Goal: Task Accomplishment & Management: Manage account settings

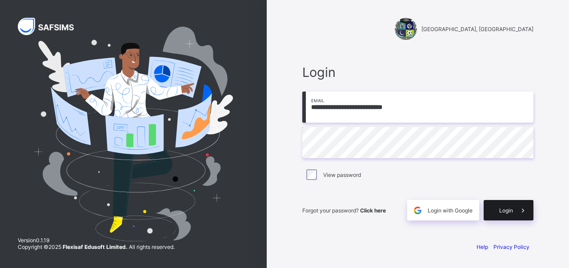
click at [519, 213] on icon at bounding box center [523, 210] width 9 height 8
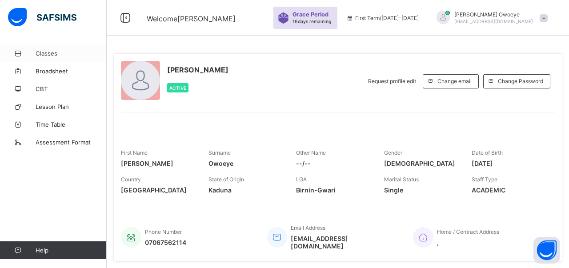
click at [60, 56] on span "Classes" at bounding box center [71, 53] width 71 height 7
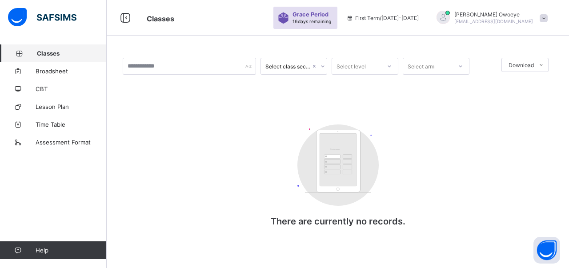
click at [80, 55] on span "Classes" at bounding box center [72, 53] width 70 height 7
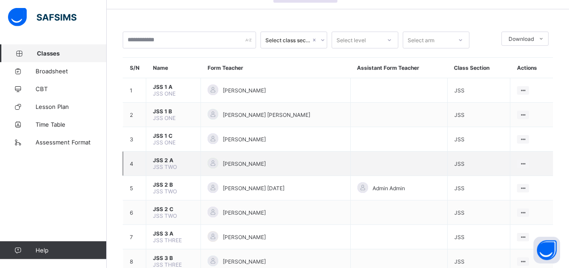
scroll to position [46, 0]
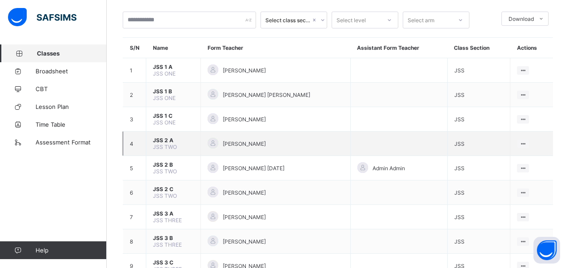
click at [163, 143] on span "JSS 2 A" at bounding box center [173, 140] width 41 height 7
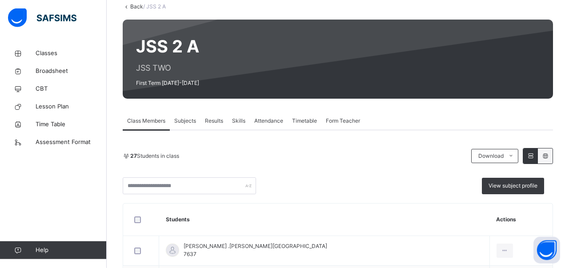
scroll to position [93, 0]
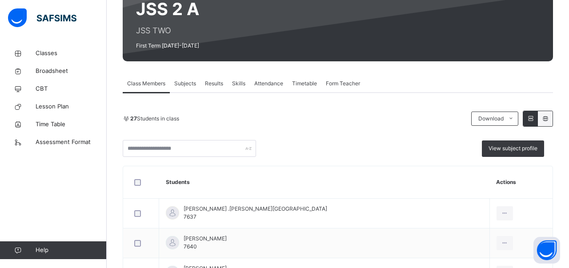
click at [190, 88] on div "Subjects" at bounding box center [185, 84] width 31 height 18
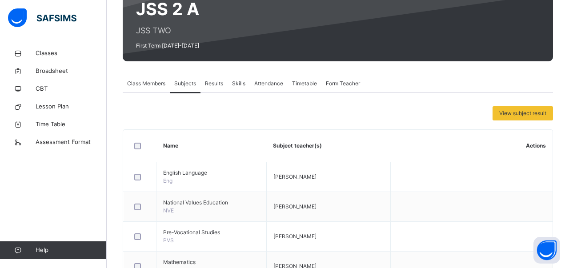
click at [161, 83] on span "Class Members" at bounding box center [146, 84] width 38 height 8
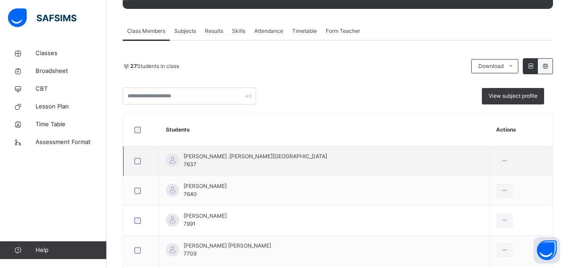
scroll to position [139, 0]
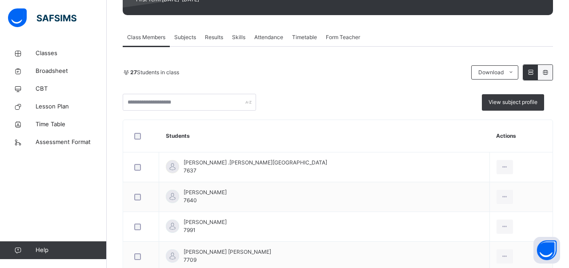
click at [195, 37] on span "Subjects" at bounding box center [185, 37] width 22 height 8
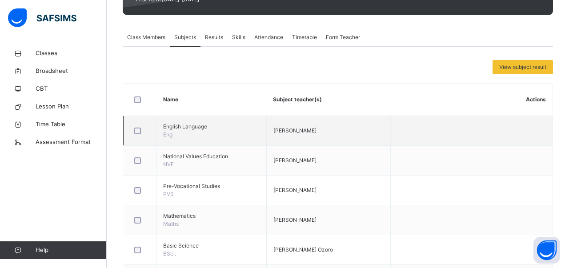
scroll to position [324, 0]
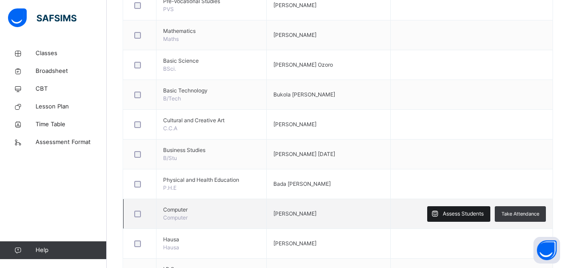
click at [452, 212] on span "Assess Students" at bounding box center [463, 214] width 41 height 8
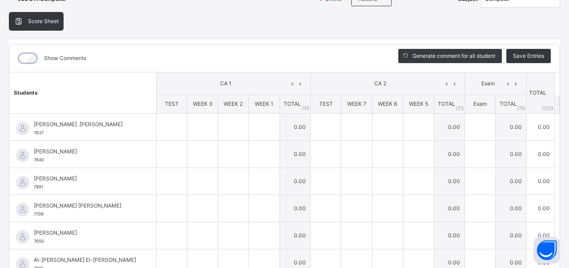
scroll to position [0, 0]
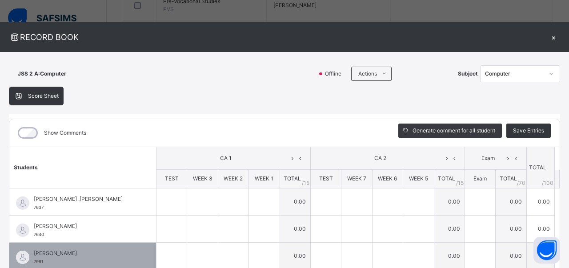
drag, startPoint x: 549, startPoint y: 246, endPoint x: 502, endPoint y: 246, distance: 47.2
click at [502, 246] on td "0.00" at bounding box center [511, 255] width 31 height 27
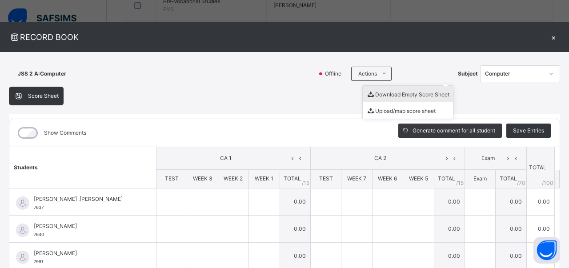
click at [376, 90] on li "Download Empty Score Sheet" at bounding box center [408, 94] width 90 height 16
click at [161, 5] on div "RECORD BOOK × JSS 2 A : Computer Offline Actions Download Empty Score Sheet Upl…" at bounding box center [284, 134] width 569 height 268
click at [553, 39] on div "×" at bounding box center [553, 37] width 13 height 12
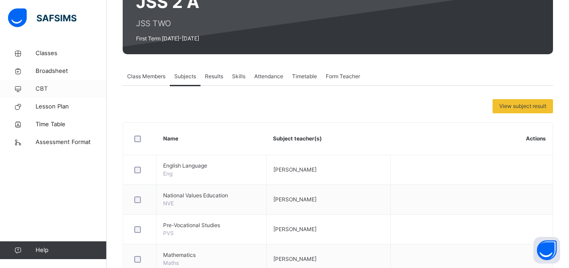
scroll to position [46, 0]
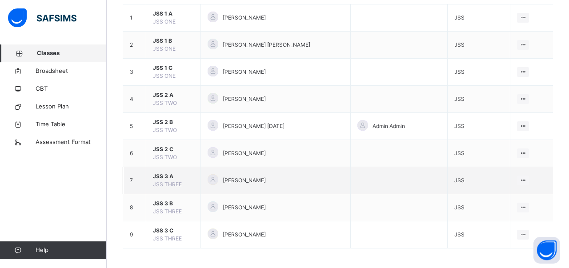
scroll to position [110, 0]
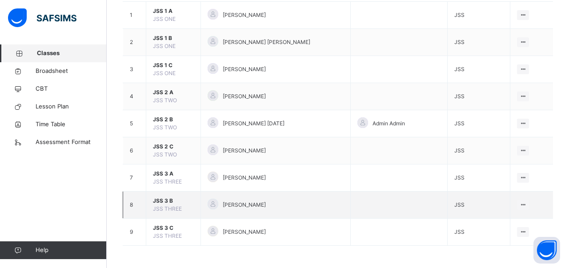
click at [163, 200] on span "JSS 3 B" at bounding box center [173, 201] width 41 height 8
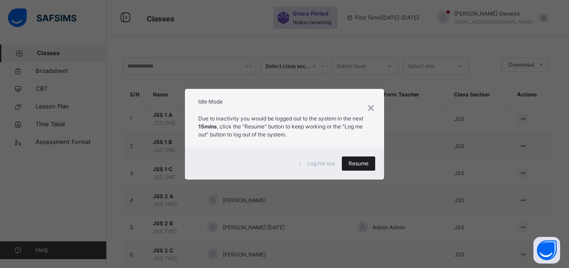
click at [362, 160] on span "Resume" at bounding box center [359, 164] width 20 height 8
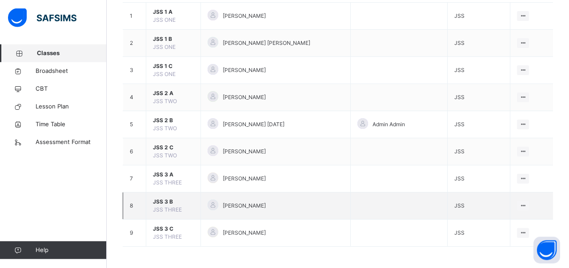
scroll to position [110, 0]
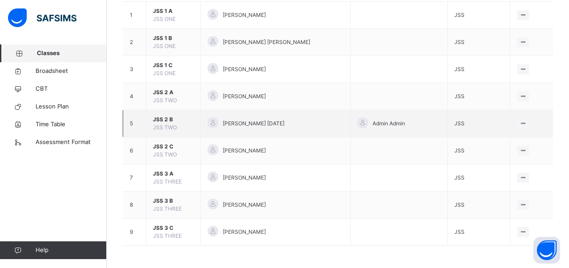
click at [170, 123] on span "JSS 2 B" at bounding box center [173, 120] width 41 height 8
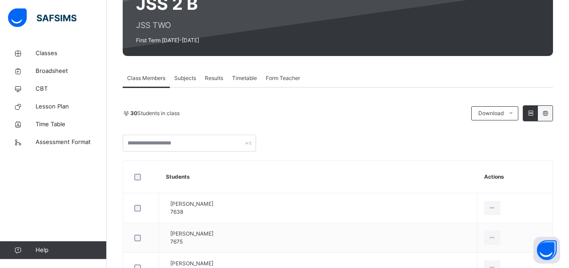
scroll to position [93, 0]
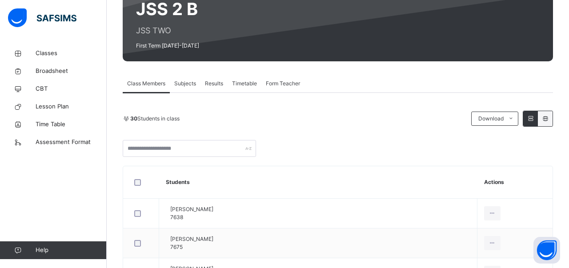
click at [200, 90] on div "Subjects" at bounding box center [185, 84] width 31 height 18
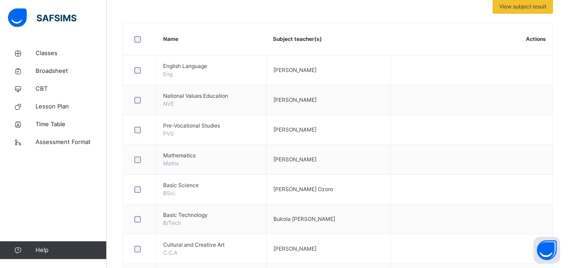
scroll to position [324, 0]
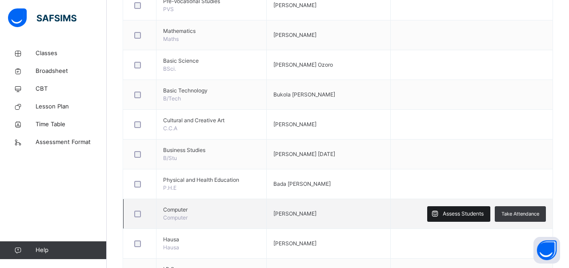
click at [444, 211] on span "Assess Students" at bounding box center [463, 214] width 41 height 8
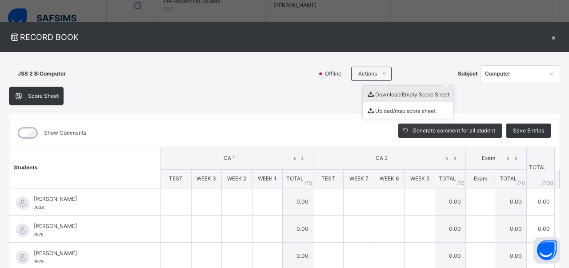
click at [392, 97] on li "Download Empty Score Sheet" at bounding box center [408, 94] width 90 height 16
click at [549, 36] on div "×" at bounding box center [553, 37] width 13 height 12
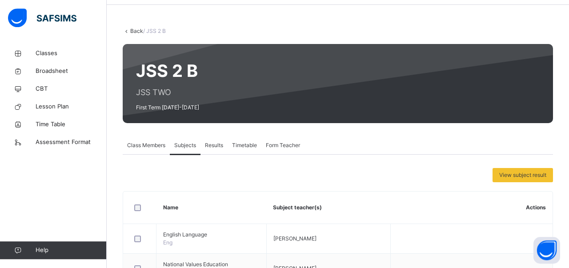
scroll to position [46, 0]
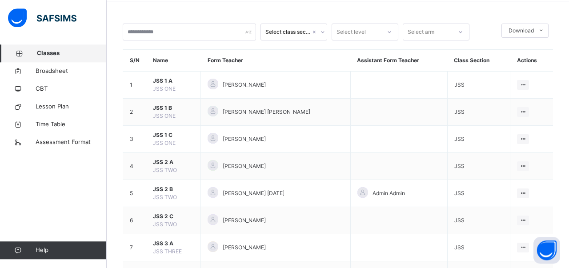
scroll to position [110, 0]
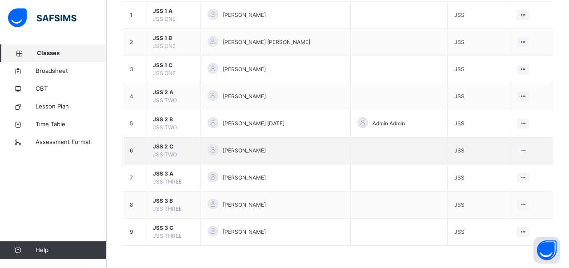
click at [170, 150] on span "JSS 2 C" at bounding box center [173, 147] width 41 height 8
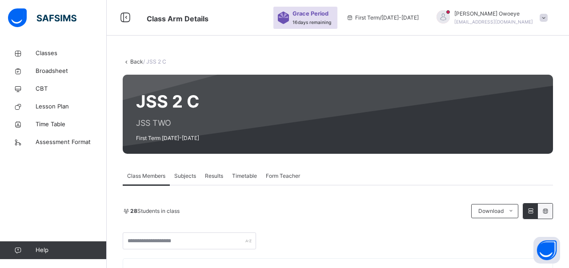
click at [194, 172] on span "Subjects" at bounding box center [185, 176] width 22 height 8
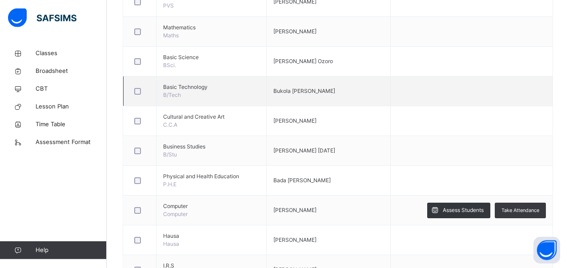
scroll to position [370, 0]
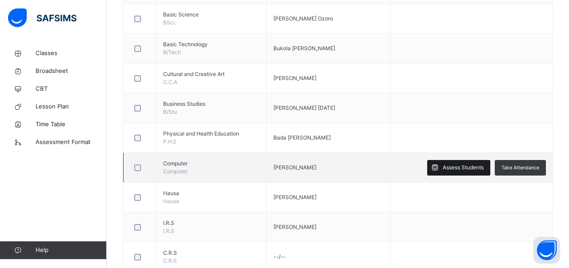
click at [450, 169] on span "Assess Students" at bounding box center [463, 168] width 41 height 8
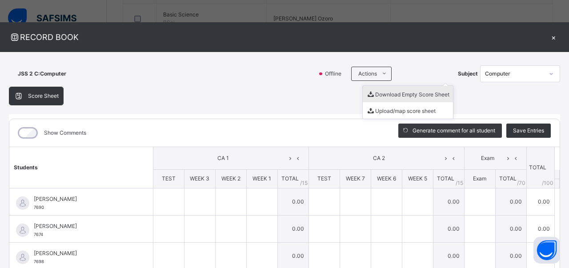
click at [379, 100] on li "Download Empty Score Sheet" at bounding box center [408, 94] width 90 height 16
click at [554, 39] on div "×" at bounding box center [553, 37] width 13 height 12
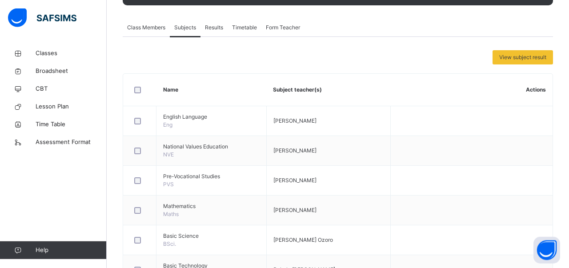
scroll to position [0, 0]
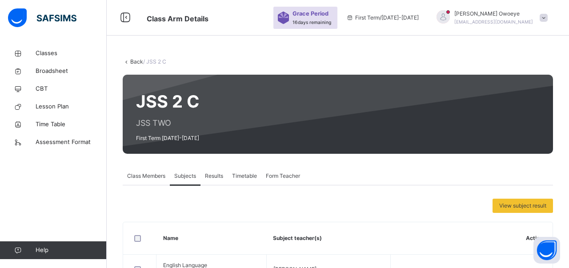
click at [138, 64] on link "Back" at bounding box center [136, 61] width 13 height 7
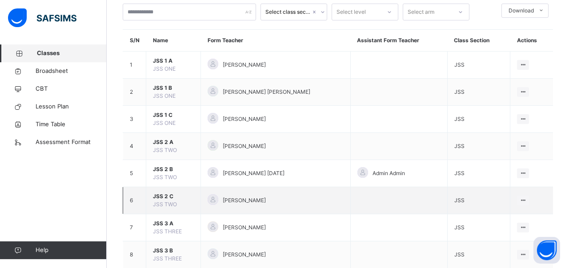
scroll to position [110, 0]
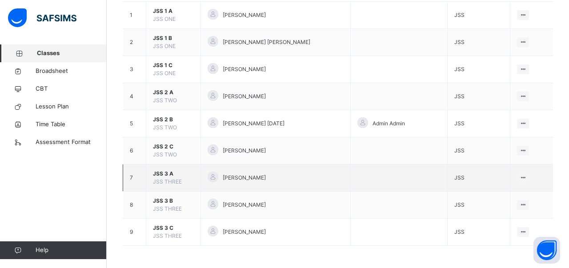
click at [165, 182] on span "JSS THREE" at bounding box center [167, 181] width 29 height 7
click at [160, 173] on span "JSS 3 A" at bounding box center [173, 174] width 41 height 8
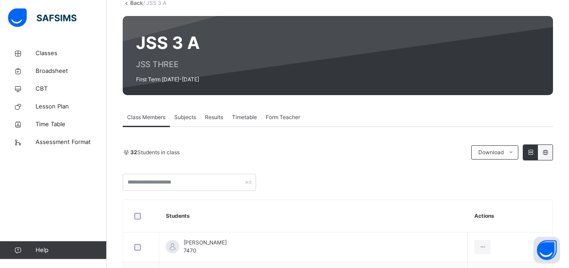
scroll to position [93, 0]
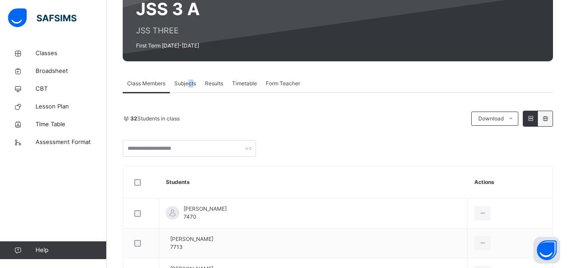
drag, startPoint x: 190, startPoint y: 83, endPoint x: 195, endPoint y: 85, distance: 5.1
click at [195, 84] on span "Subjects" at bounding box center [185, 84] width 22 height 8
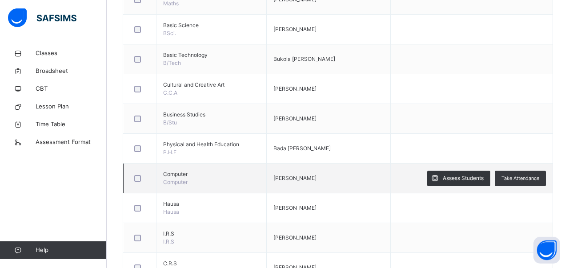
scroll to position [370, 0]
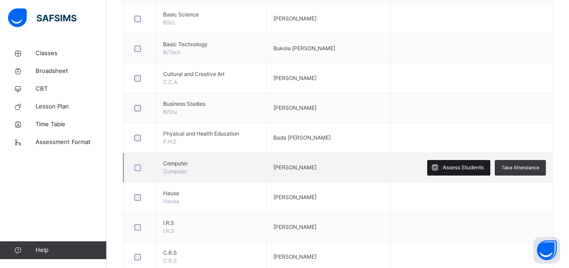
click at [431, 169] on icon at bounding box center [435, 168] width 9 height 10
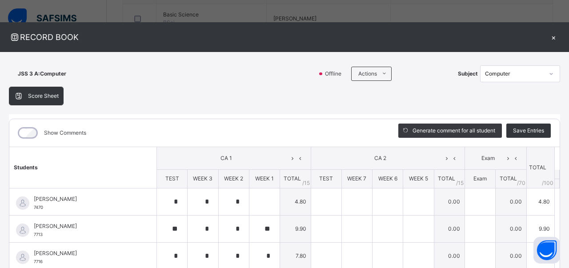
type input "*"
type input "**"
type input "*"
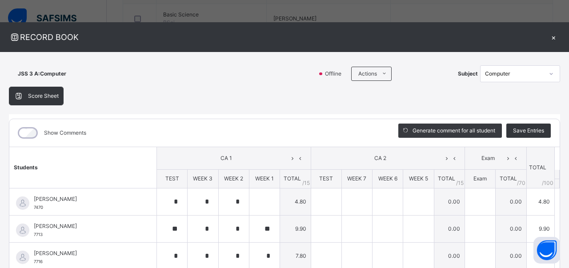
type input "*"
type input "**"
type input "*"
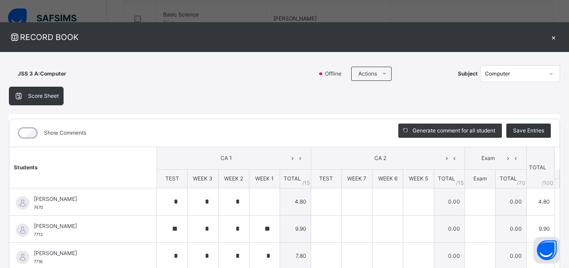
type input "*"
type input "**"
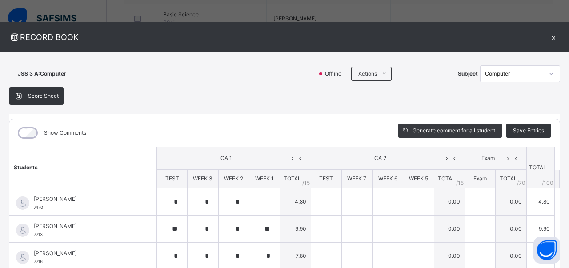
type input "*"
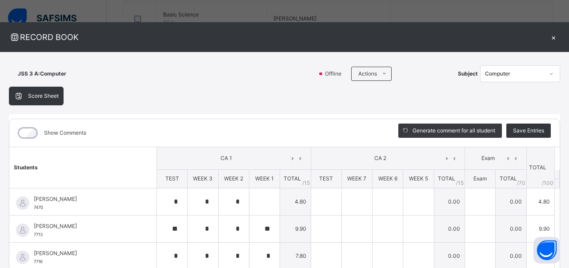
type input "*"
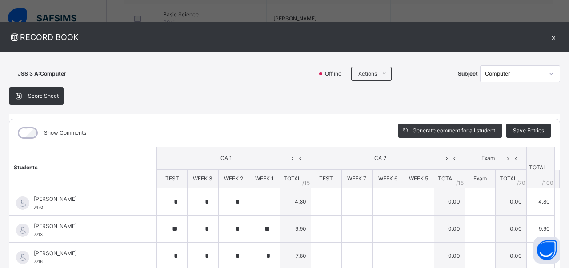
type input "*"
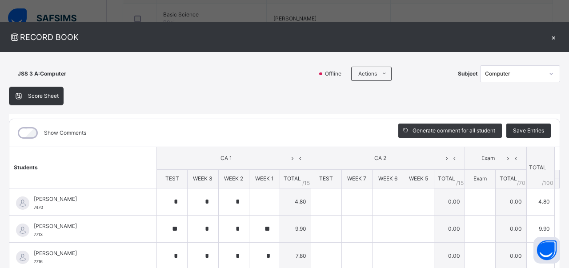
type input "*"
type input "**"
type input "*"
type input "**"
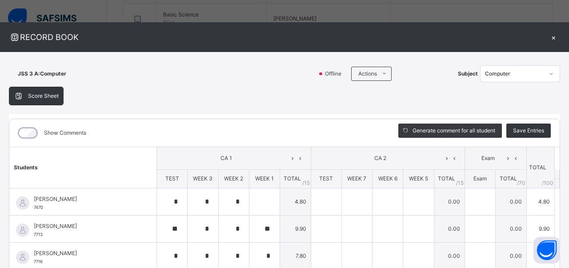
type input "**"
type input "*"
type input "**"
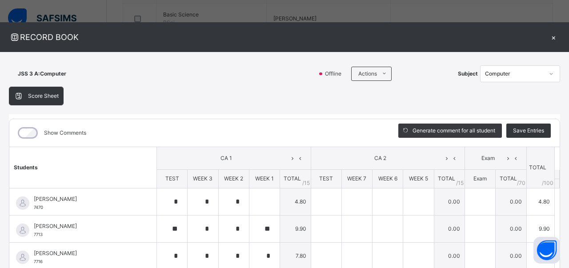
type input "*"
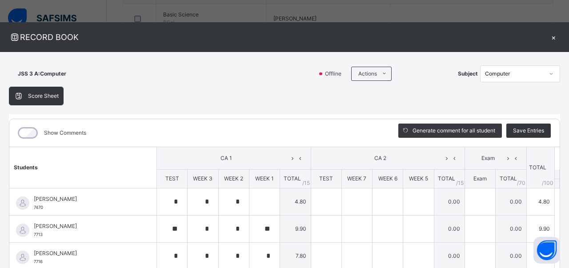
type input "*"
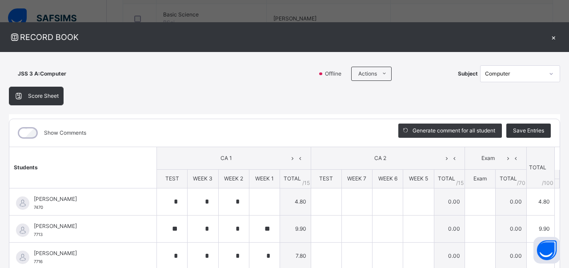
type input "*"
type input "**"
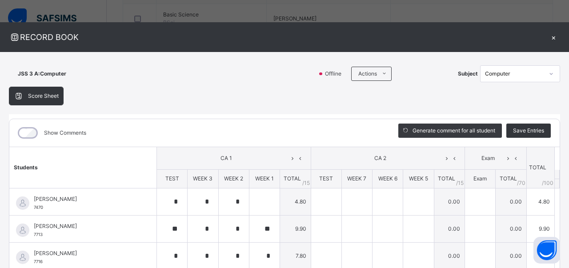
type input "*"
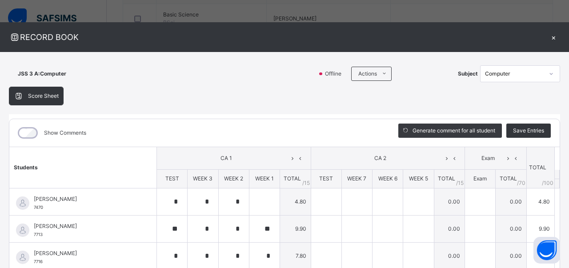
type input "*"
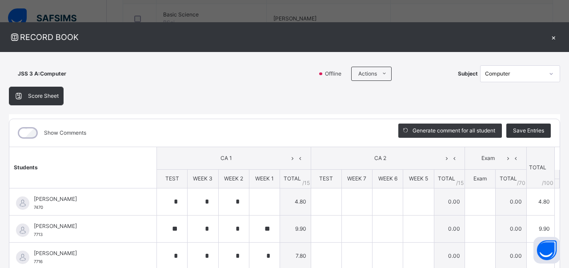
type input "*"
type input "**"
type input "*"
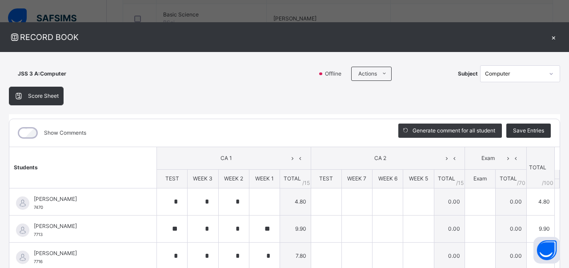
type input "*"
type input "**"
type input "*"
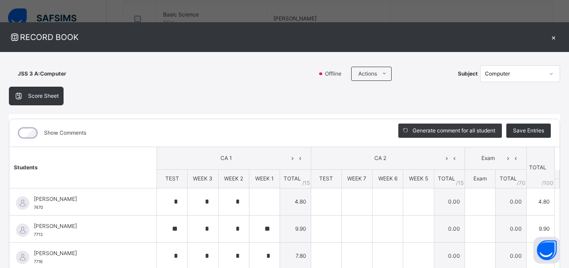
type input "*"
type input "**"
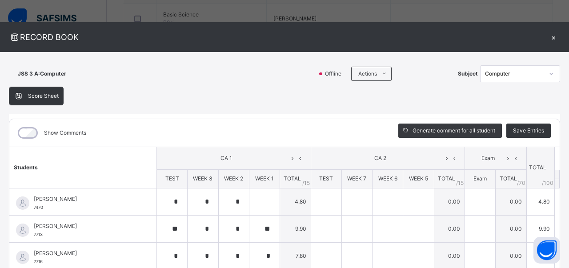
type input "*"
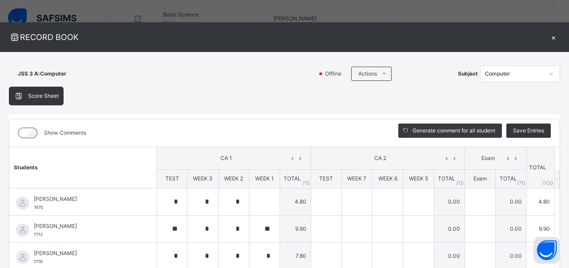
type input "*"
type input "**"
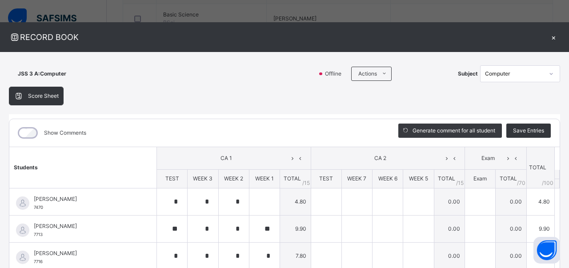
type input "*"
type input "**"
type input "*"
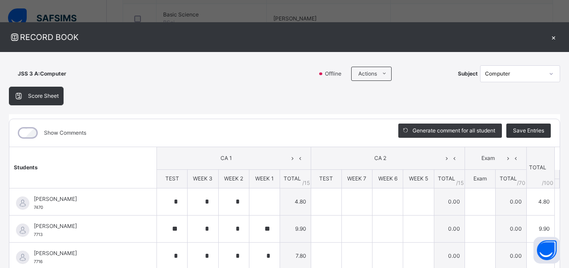
type input "*"
type input "**"
type input "*"
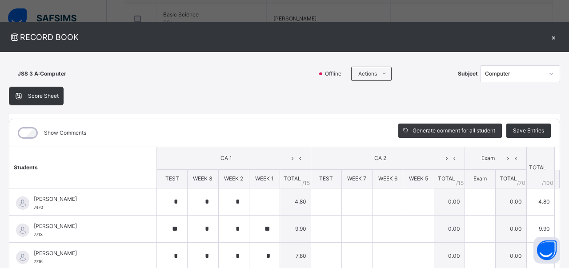
type input "**"
type input "*"
type input "**"
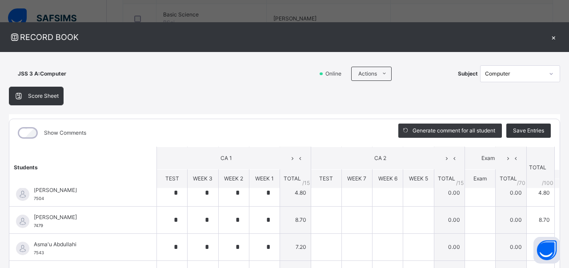
scroll to position [187, 0]
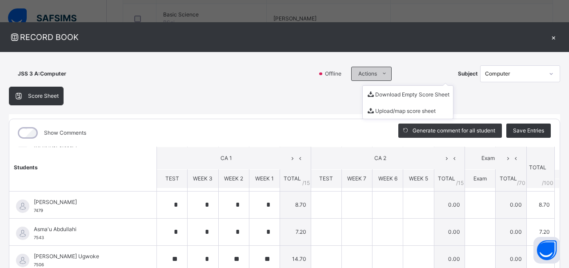
click at [370, 72] on span "Actions" at bounding box center [368, 74] width 19 height 8
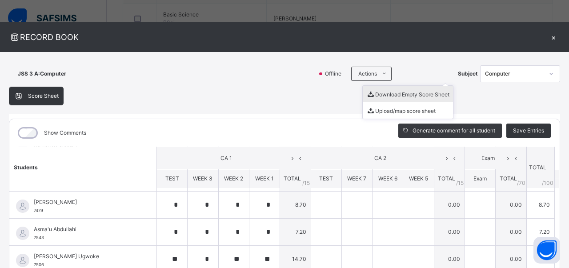
click at [385, 96] on li "Download Empty Score Sheet" at bounding box center [408, 94] width 90 height 16
click at [557, 39] on div "×" at bounding box center [553, 37] width 13 height 12
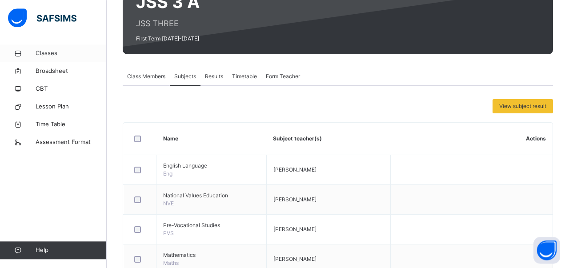
scroll to position [0, 0]
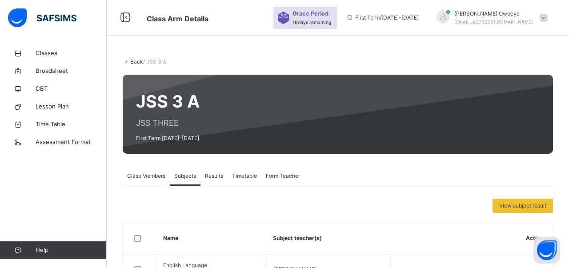
click at [137, 63] on link "Back" at bounding box center [136, 61] width 13 height 7
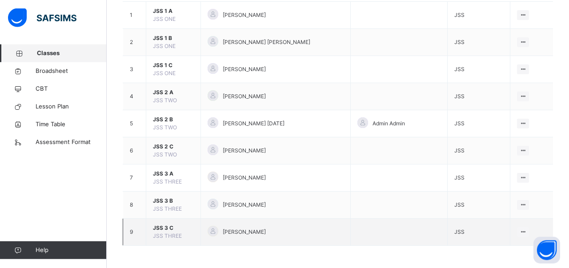
scroll to position [110, 0]
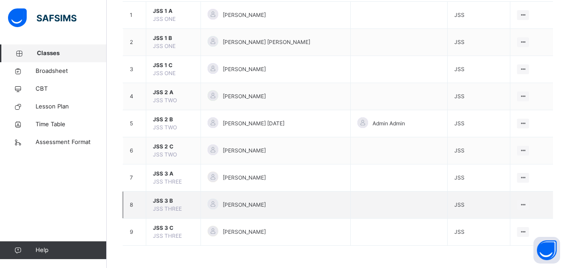
click at [165, 199] on span "JSS 3 B" at bounding box center [173, 201] width 41 height 8
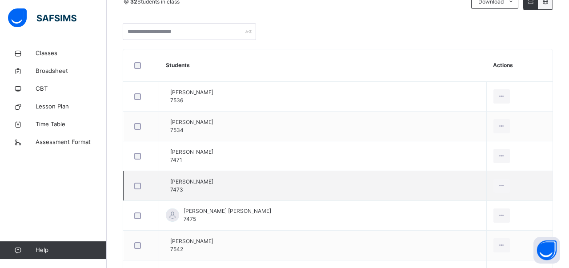
scroll to position [65, 0]
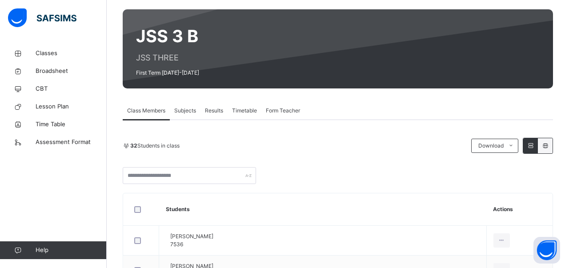
click at [180, 118] on div "Subjects" at bounding box center [185, 111] width 31 height 18
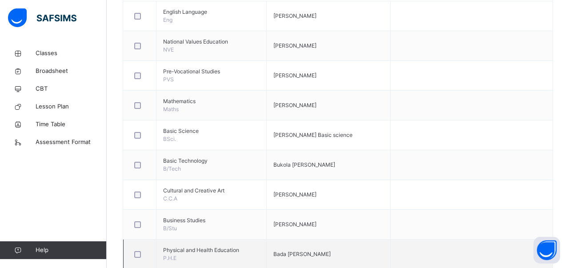
scroll to position [297, 0]
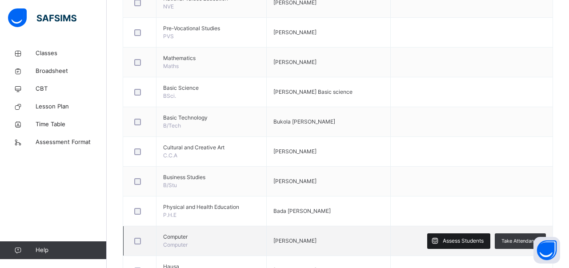
click at [449, 239] on span "Assess Students" at bounding box center [463, 241] width 41 height 8
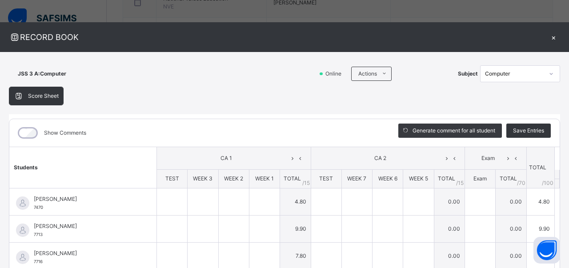
type input "*"
type input "**"
type input "*"
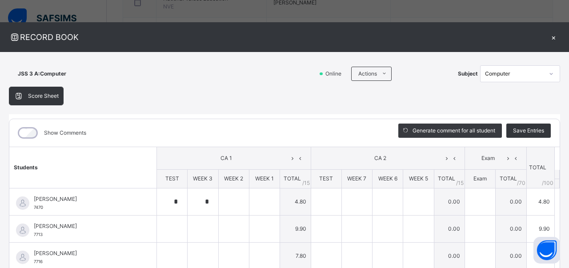
type input "*"
type input "**"
type input "*"
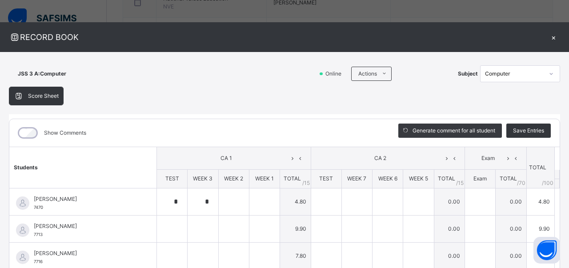
type input "*"
type input "**"
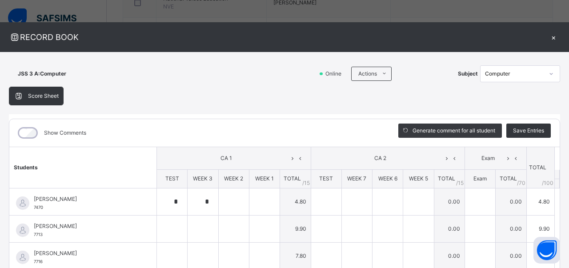
type input "*"
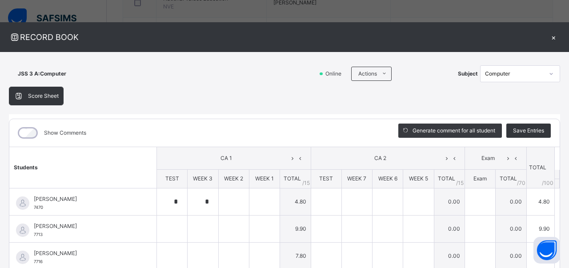
type input "*"
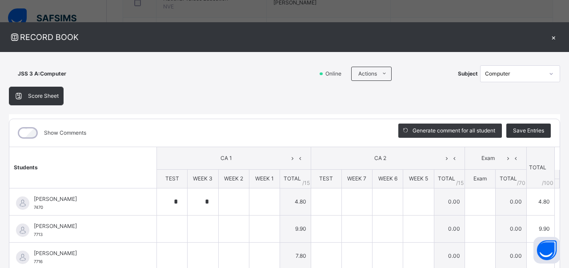
type input "*"
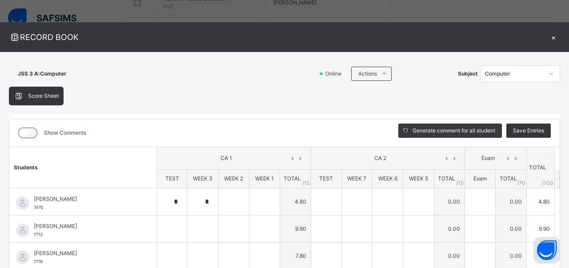
type input "*"
type input "**"
type input "*"
type input "**"
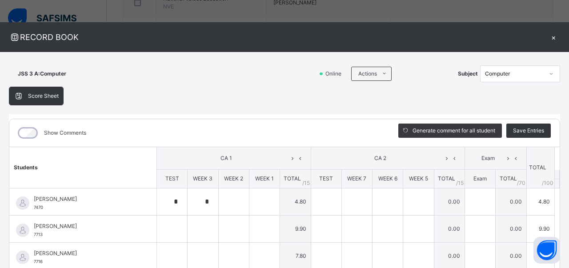
type input "**"
type input "*"
type input "**"
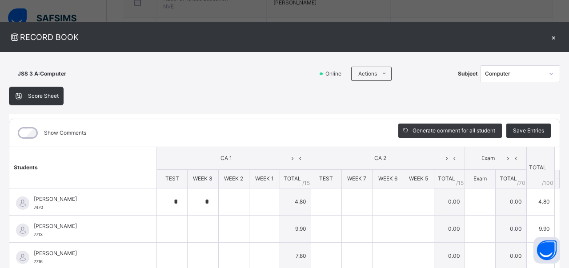
type input "*"
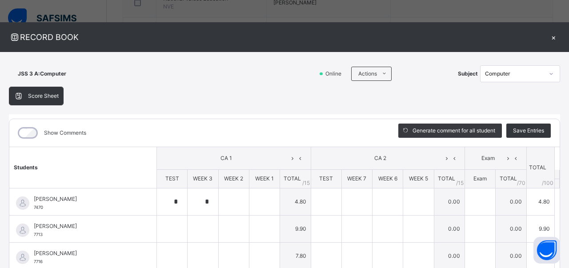
type input "*"
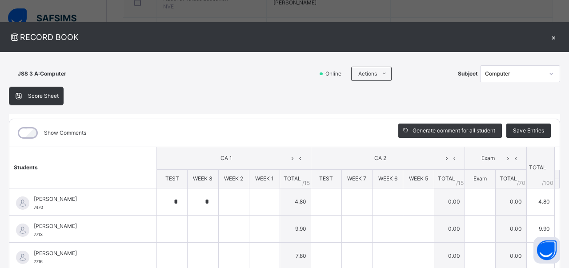
type input "*"
type input "**"
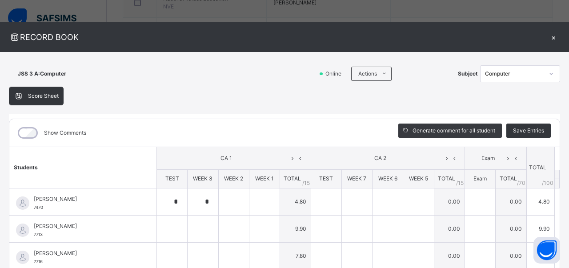
type input "*"
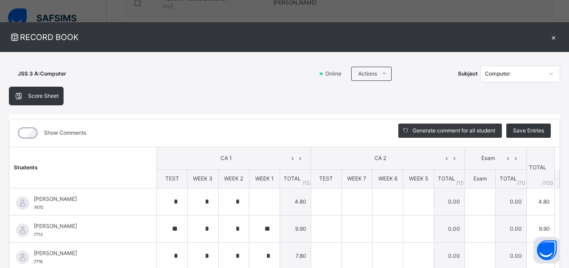
type input "*"
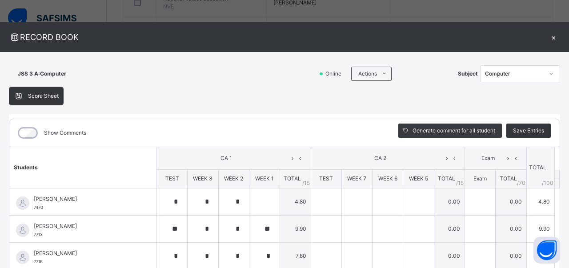
type input "*"
type input "**"
type input "*"
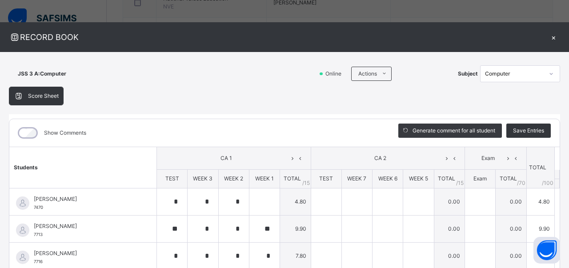
type input "*"
type input "**"
type input "*"
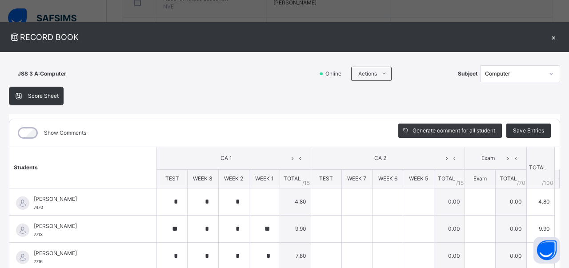
type input "*"
type input "**"
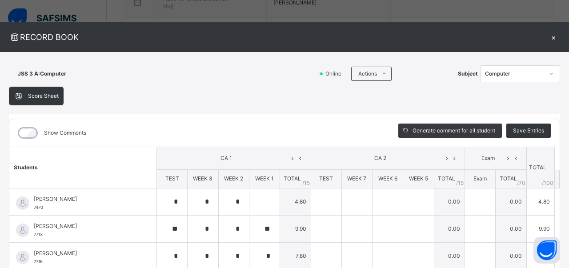
type input "*"
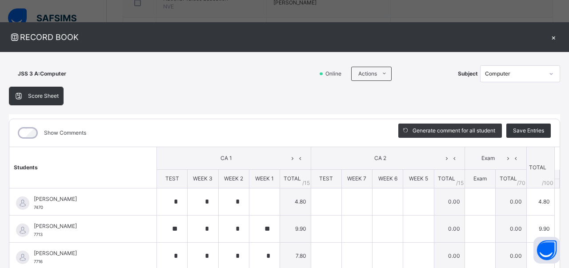
type input "*"
type input "**"
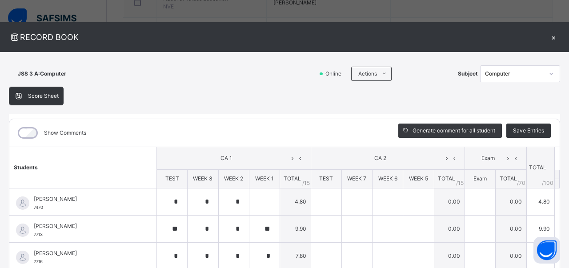
type input "*"
type input "**"
type input "*"
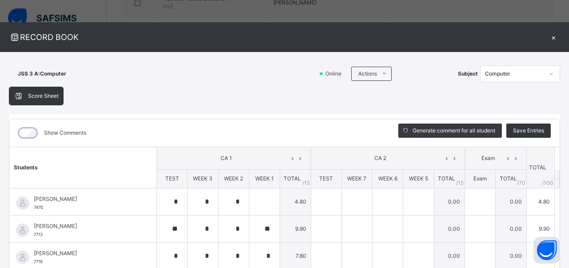
type input "*"
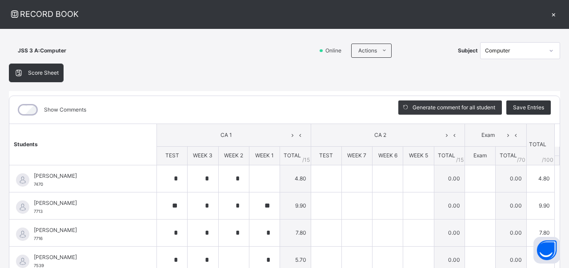
scroll to position [0, 0]
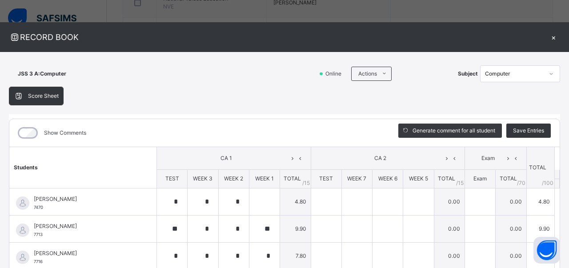
click at [555, 39] on div "×" at bounding box center [553, 37] width 13 height 12
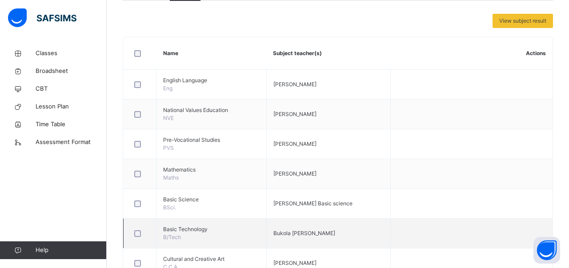
scroll to position [370, 0]
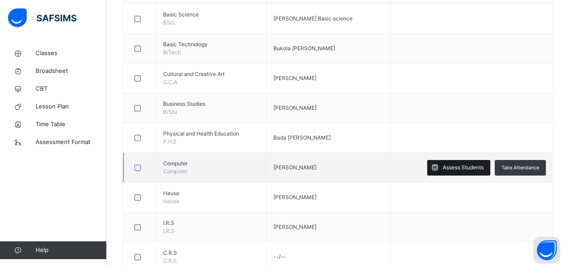
click at [459, 170] on div "Assess Students" at bounding box center [459, 168] width 63 height 16
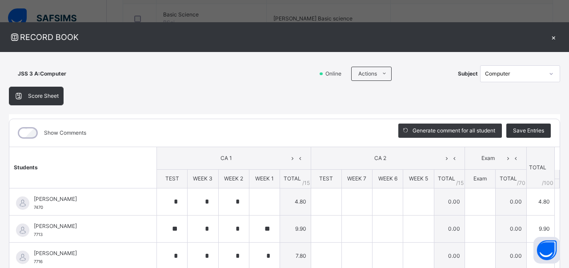
click at [231, 12] on div "RECORD BOOK × JSS 3 A : Computer Online Actions Download Empty Score Sheet Uplo…" at bounding box center [284, 134] width 569 height 268
click at [553, 39] on div "×" at bounding box center [553, 37] width 13 height 12
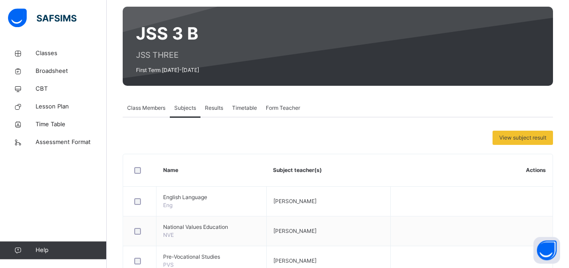
scroll to position [46, 0]
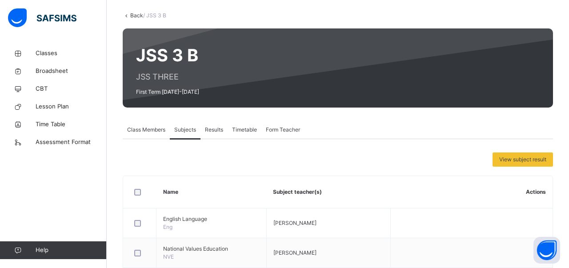
click at [157, 135] on div "Class Members" at bounding box center [146, 130] width 47 height 18
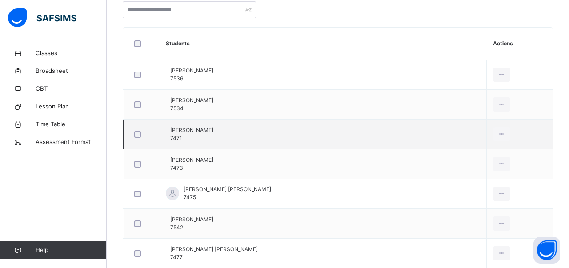
scroll to position [0, 0]
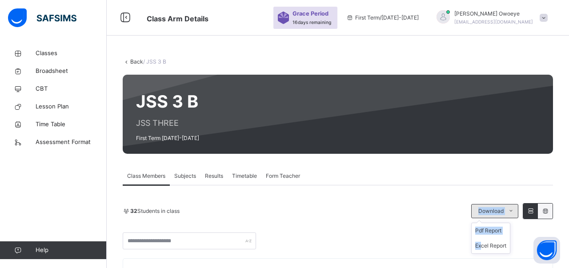
drag, startPoint x: 480, startPoint y: 210, endPoint x: 482, endPoint y: 247, distance: 37.4
click at [482, 218] on div "Download" at bounding box center [495, 211] width 47 height 14
click at [480, 242] on li "Excel Report" at bounding box center [491, 245] width 38 height 15
click at [47, 56] on span "Classes" at bounding box center [71, 53] width 71 height 9
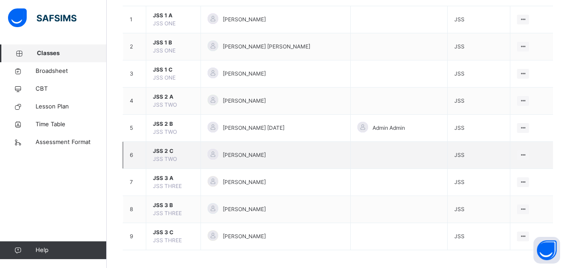
scroll to position [110, 0]
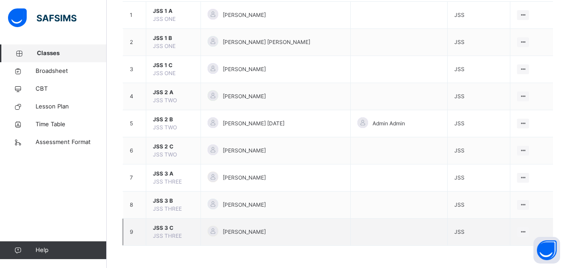
click at [161, 231] on span "JSS 3 C" at bounding box center [173, 228] width 41 height 8
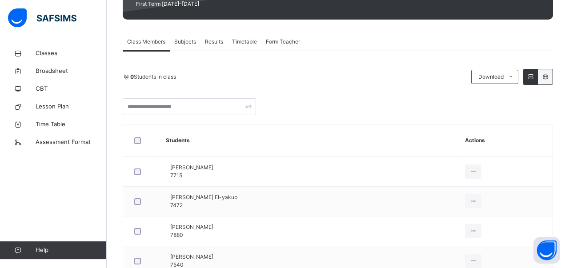
scroll to position [139, 0]
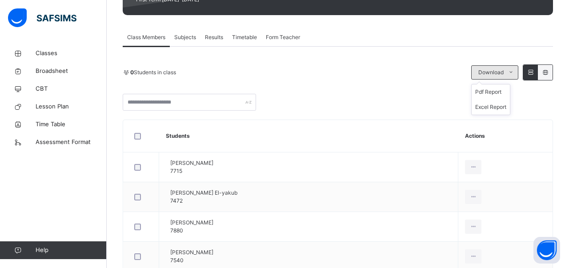
click at [499, 70] on span "Download" at bounding box center [491, 73] width 25 height 8
click at [487, 103] on li "Excel Report" at bounding box center [491, 107] width 38 height 15
